Goal: Check status

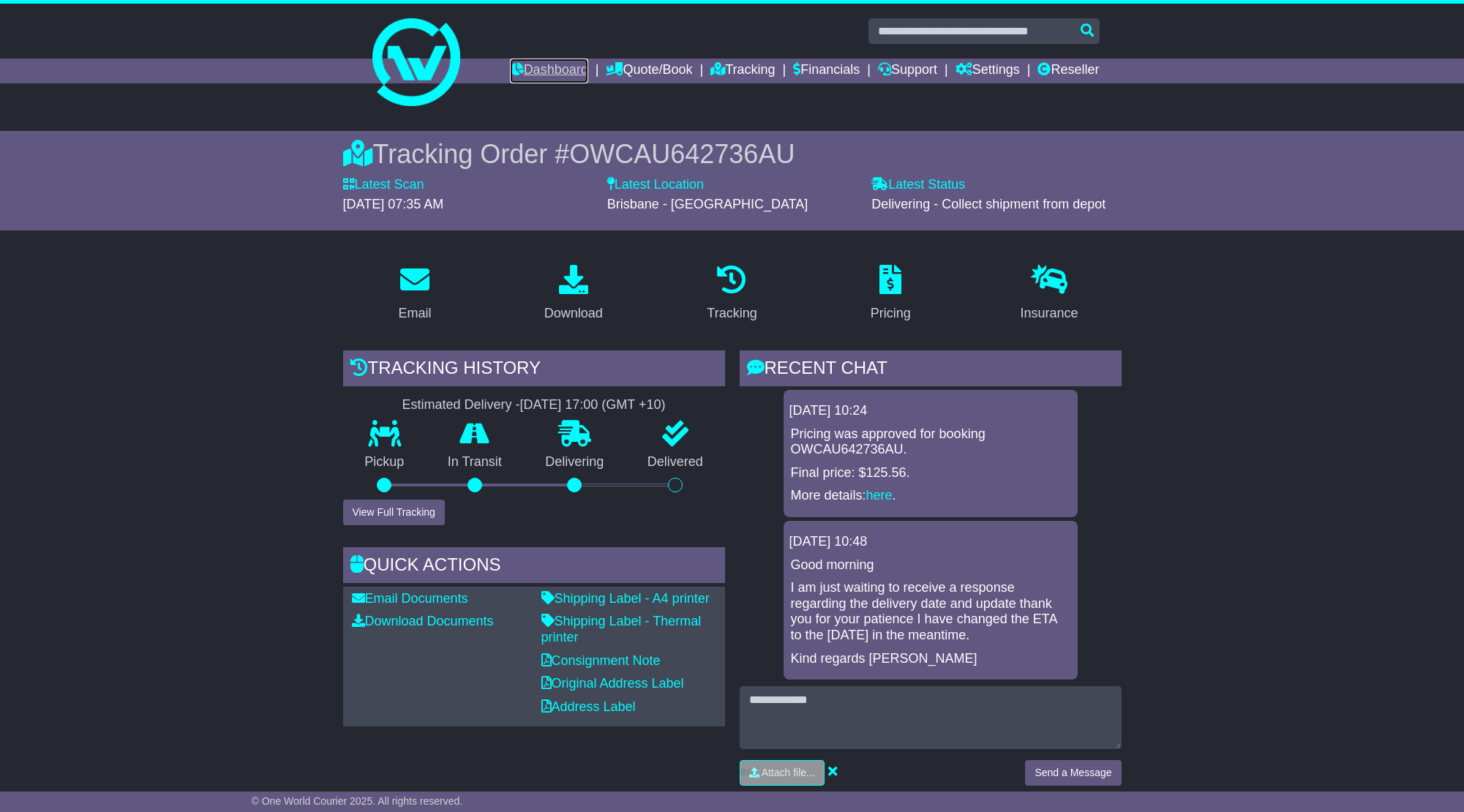
click at [558, 62] on link "Dashboard" at bounding box center [549, 71] width 78 height 25
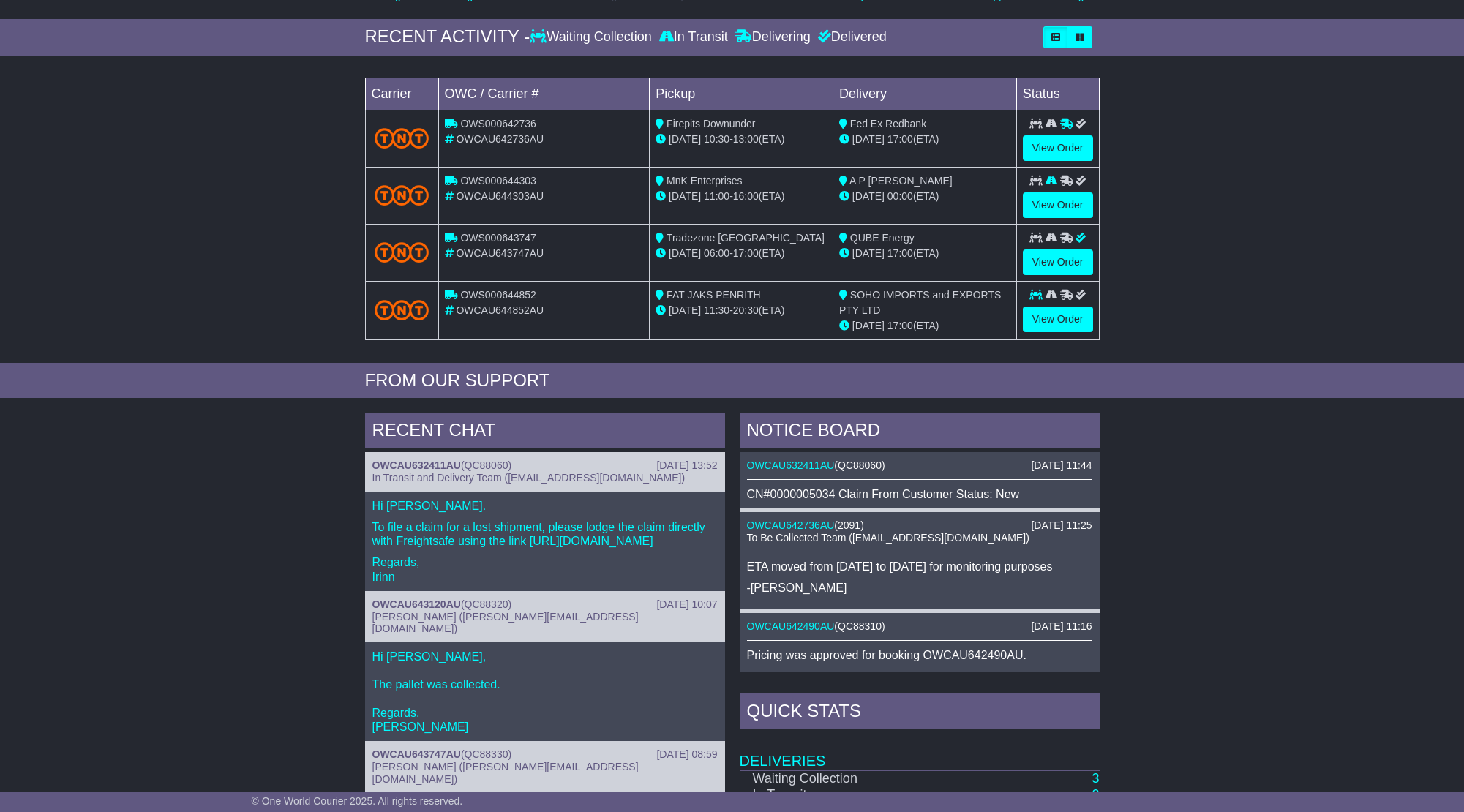
scroll to position [220, 0]
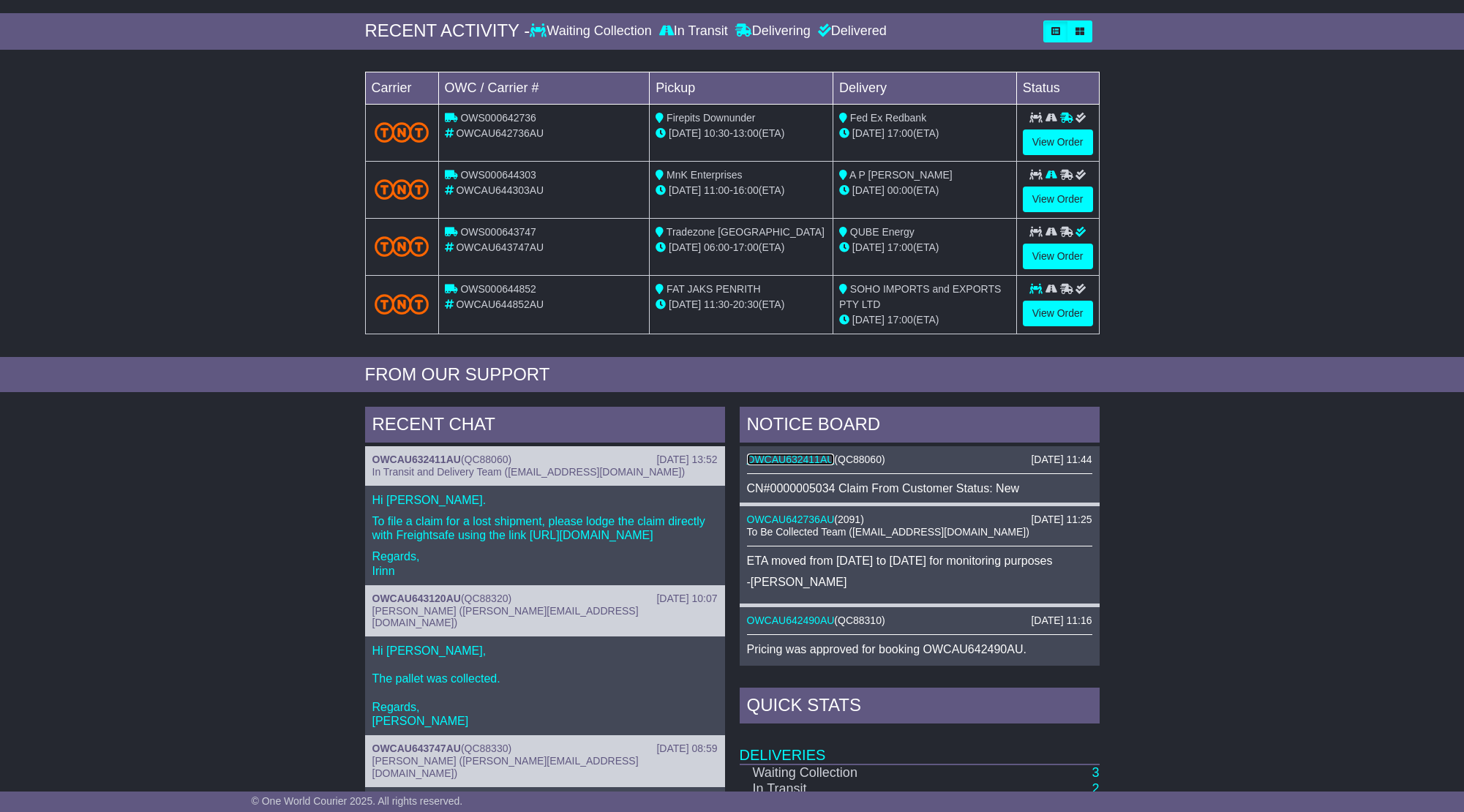
click at [797, 460] on link "OWCAU632411AU" at bounding box center [790, 459] width 88 height 12
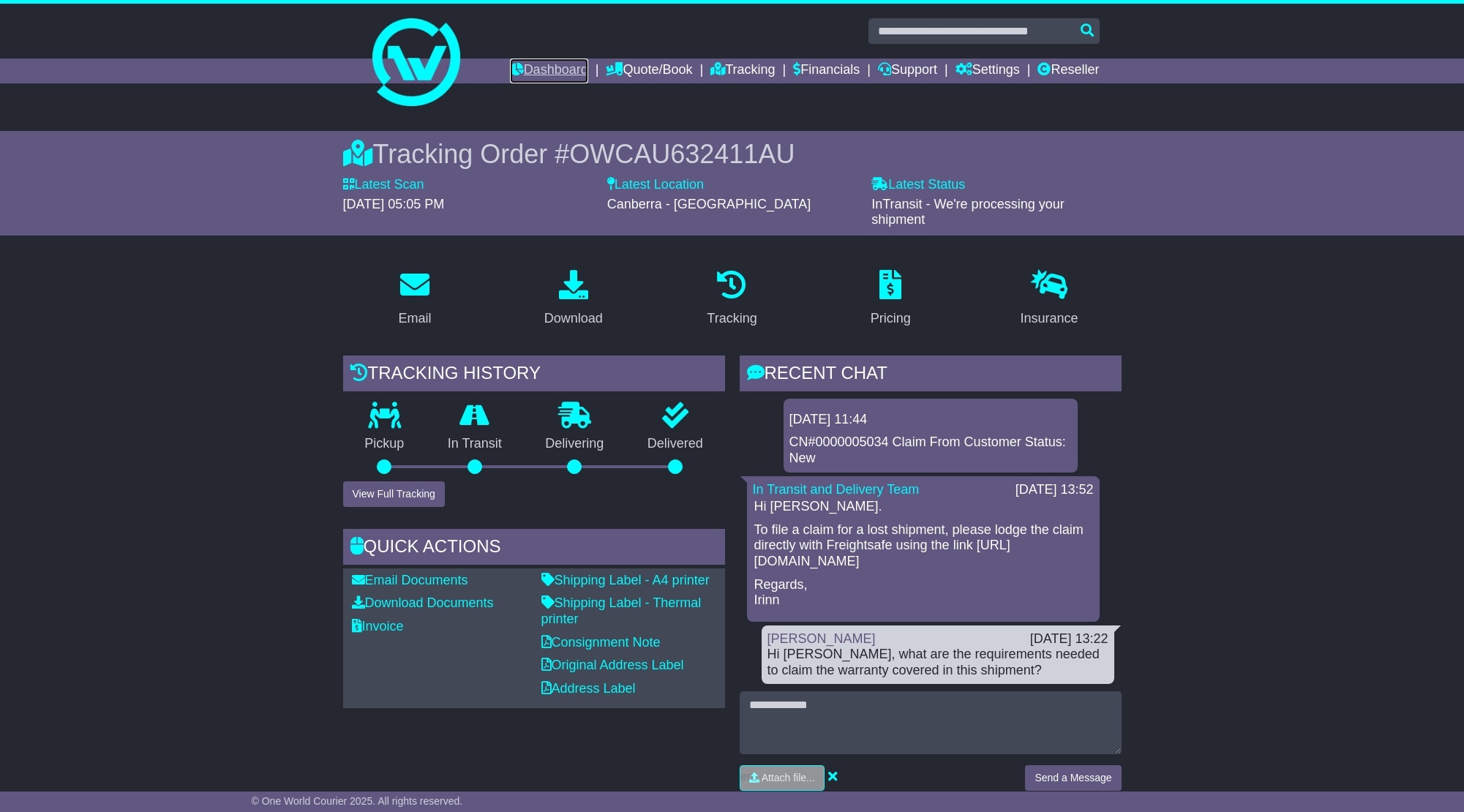
click at [515, 61] on link "Dashboard" at bounding box center [549, 71] width 78 height 25
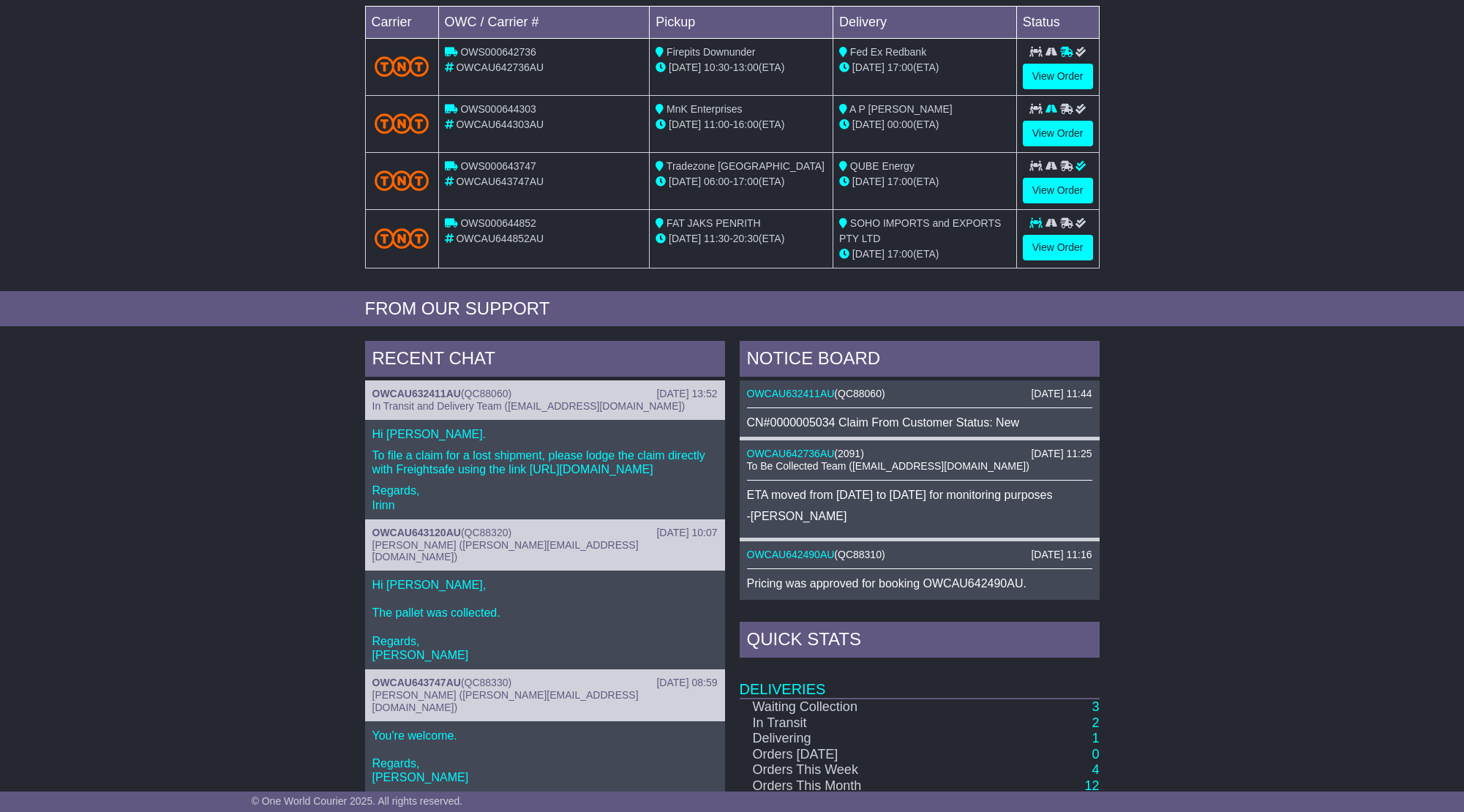
scroll to position [474, 0]
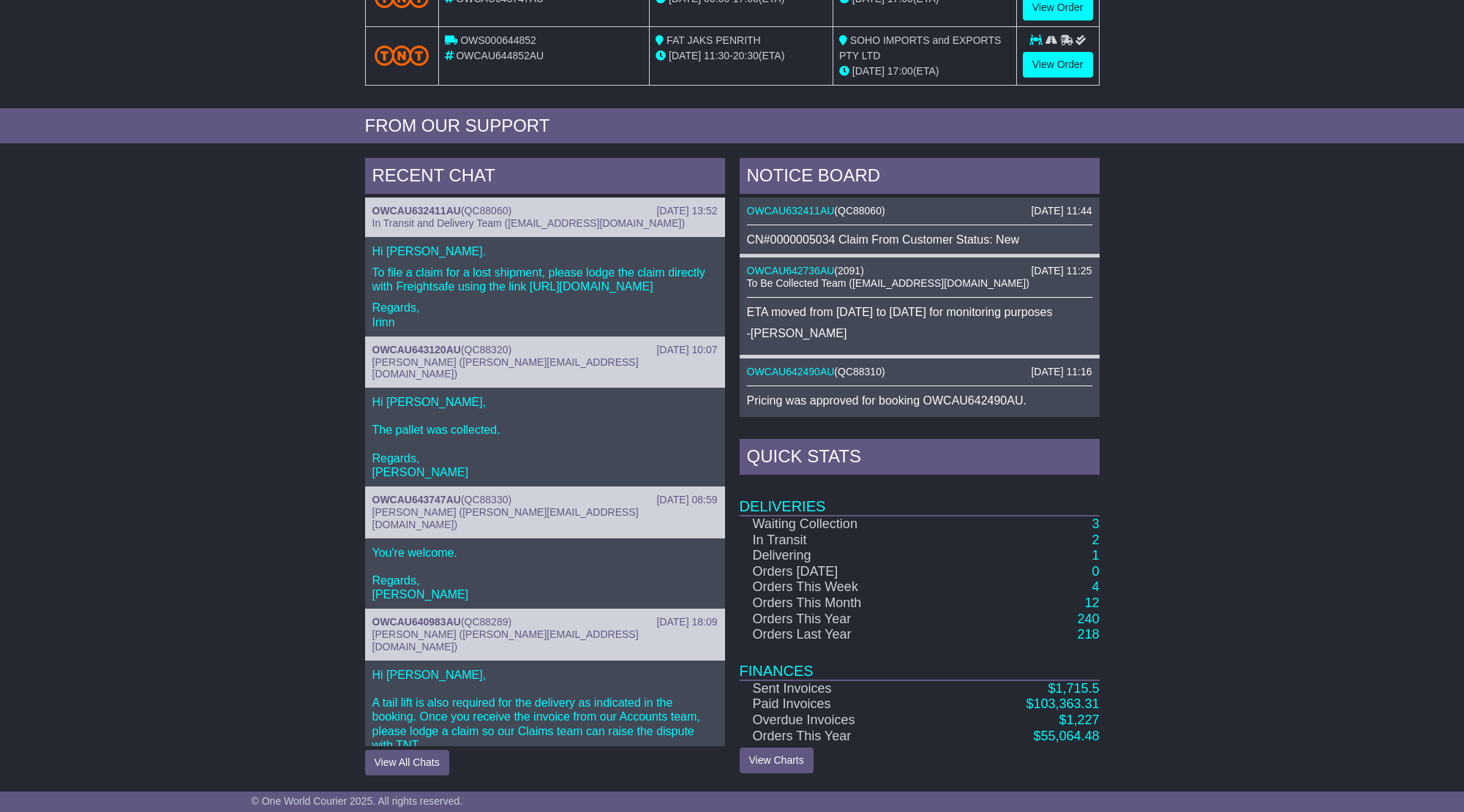
click at [1102, 522] on div "NOTICE BOARD 11 Sep 2025 11:44 OWCAU632411AU ( QC88060 ) CN#0000005034 Claim Fr…" at bounding box center [919, 466] width 375 height 617
click at [1100, 524] on div "NOTICE BOARD 11 Sep 2025 11:44 OWCAU632411AU ( QC88060 ) CN#0000005034 Claim Fr…" at bounding box center [919, 466] width 375 height 617
click at [1091, 524] on td "3" at bounding box center [1024, 523] width 150 height 17
click at [1094, 524] on link "3" at bounding box center [1095, 523] width 7 height 15
